Goal: Task Accomplishment & Management: Manage account settings

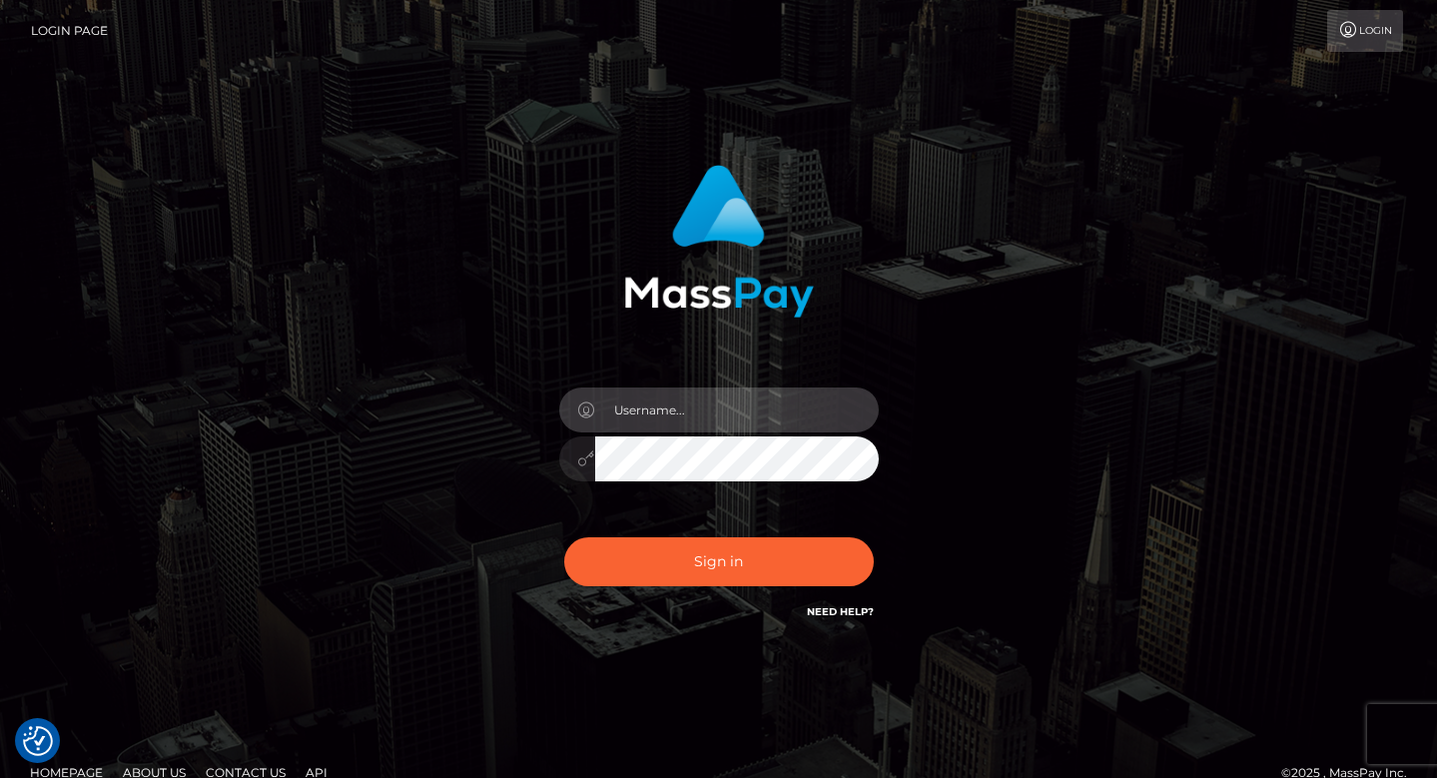
click at [652, 415] on input "text" at bounding box center [737, 409] width 284 height 45
type input "buttonmaria9@gmail.com"
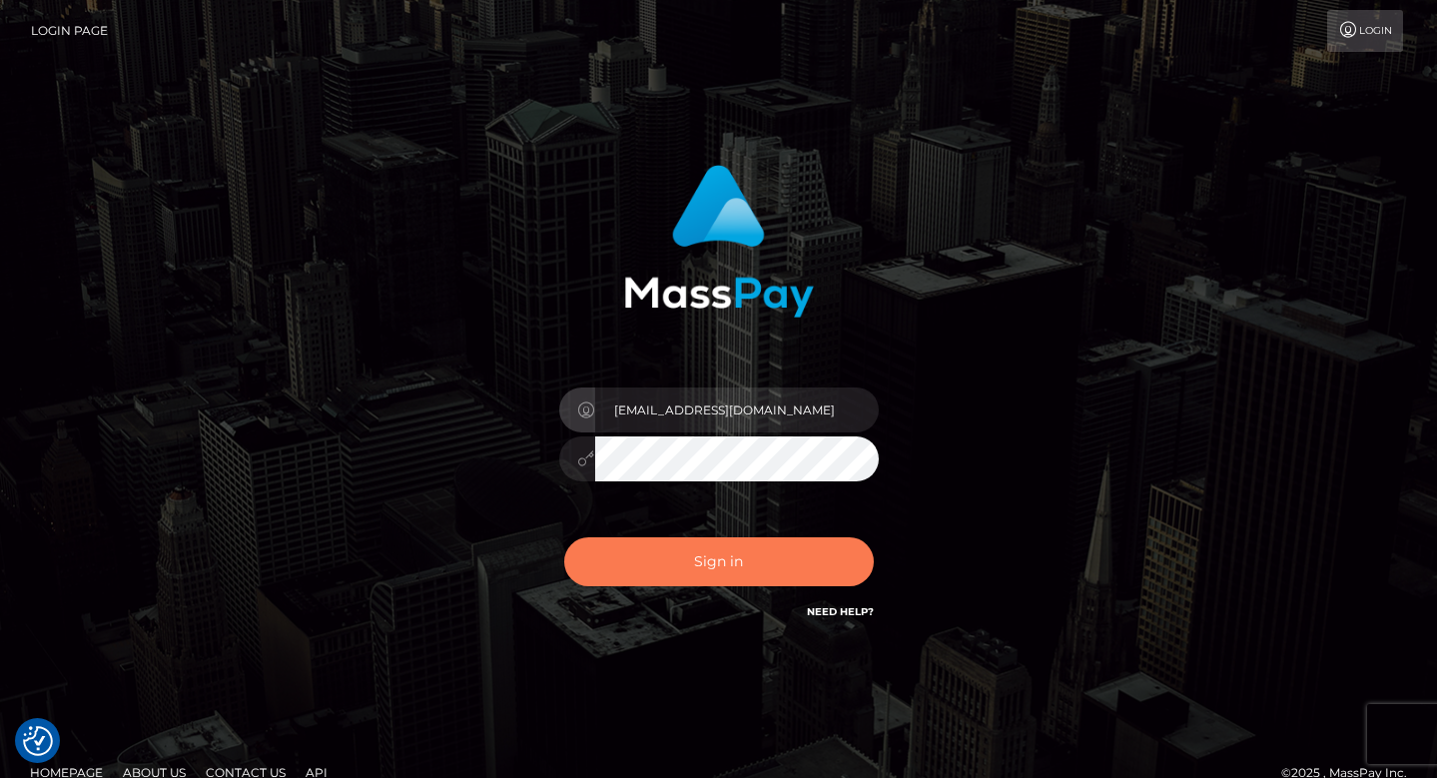
click at [701, 571] on button "Sign in" at bounding box center [719, 561] width 310 height 49
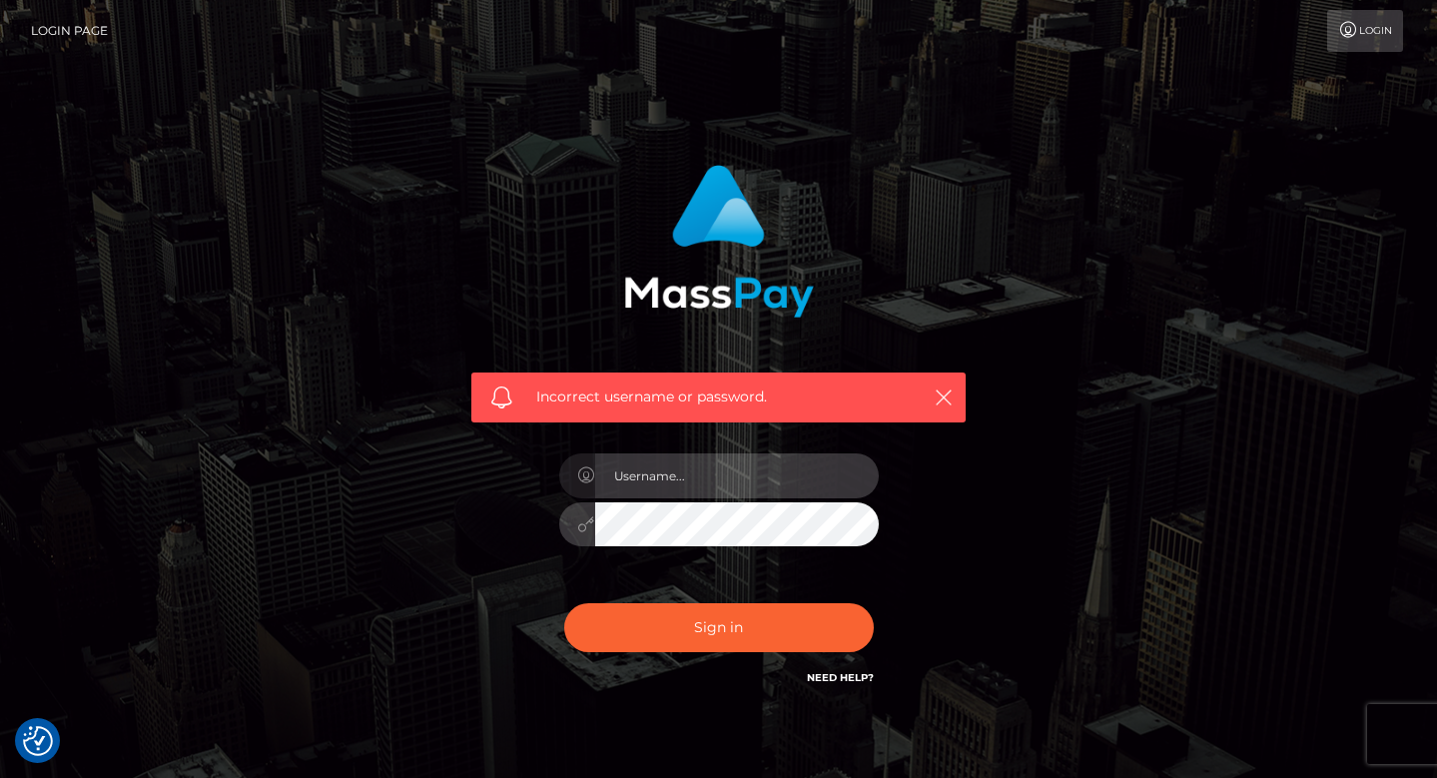
click at [684, 484] on input "text" at bounding box center [737, 475] width 284 height 45
type input "buttonmaria9@gmail.com"
click at [587, 522] on div at bounding box center [719, 521] width 320 height 39
click at [564, 603] on button "Sign in" at bounding box center [719, 627] width 310 height 49
click at [1350, 35] on icon at bounding box center [1348, 30] width 21 height 16
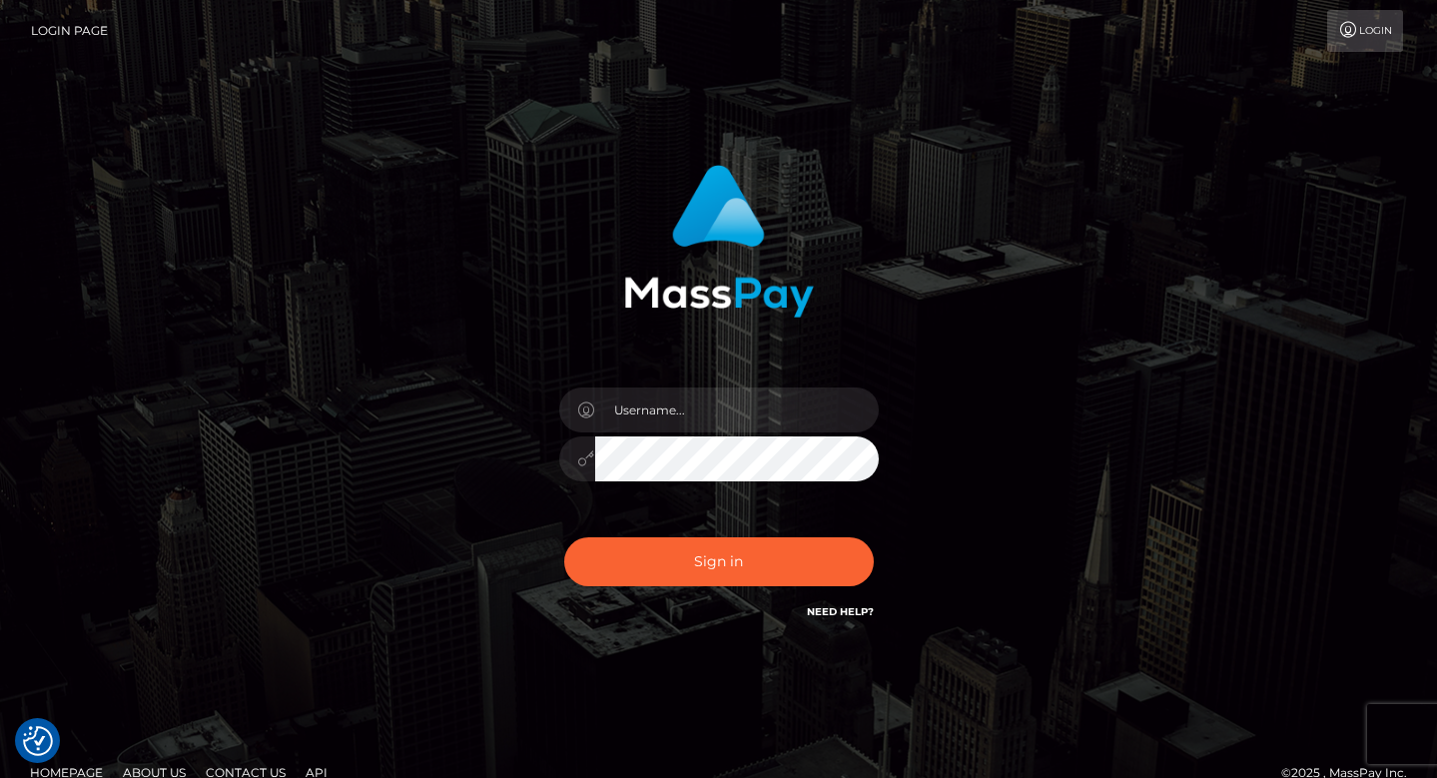
click at [55, 31] on link "Login Page" at bounding box center [69, 31] width 77 height 42
click at [840, 607] on link "Need Help?" at bounding box center [840, 611] width 67 height 13
click at [659, 425] on input "text" at bounding box center [737, 409] width 284 height 45
type input "buttonmaria9@gmail.com"
click at [564, 537] on button "Sign in" at bounding box center [719, 561] width 310 height 49
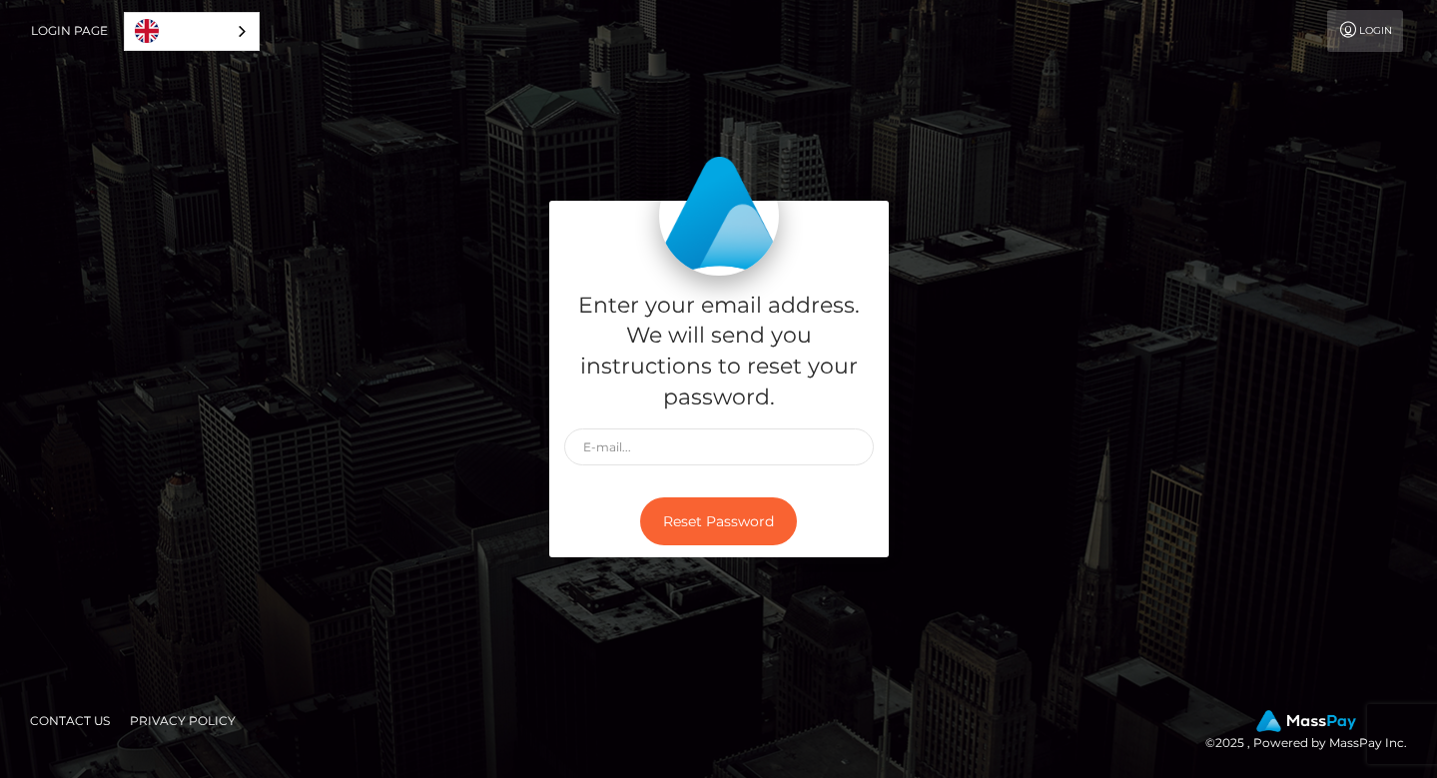
click at [1357, 37] on link "Login" at bounding box center [1365, 31] width 76 height 42
